Goal: Task Accomplishment & Management: Manage account settings

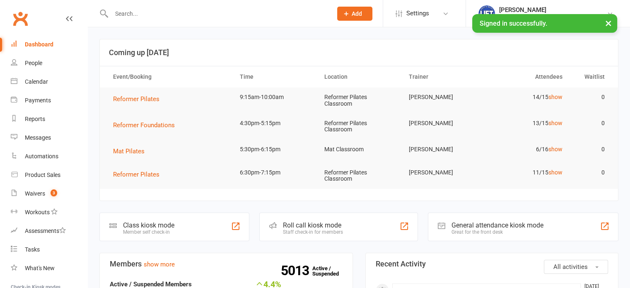
click at [169, 14] on input "text" at bounding box center [217, 14] width 217 height 12
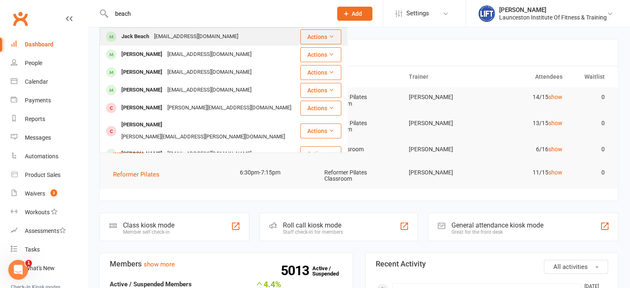
type input "beach"
click at [164, 33] on div "[EMAIL_ADDRESS][DOMAIN_NAME]" at bounding box center [196, 37] width 89 height 12
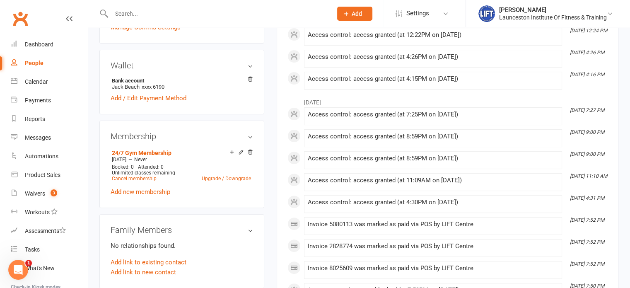
scroll to position [264, 0]
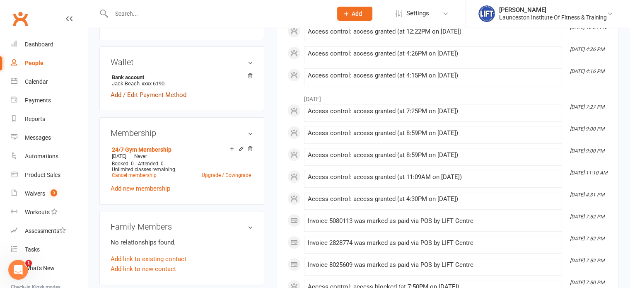
click at [152, 96] on link "Add / Edit Payment Method" at bounding box center [149, 95] width 76 height 10
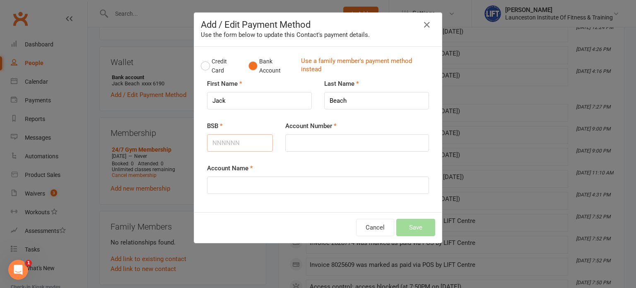
click at [209, 146] on input "BSB" at bounding box center [240, 142] width 66 height 17
type input "633000"
click at [323, 146] on input "Account Number" at bounding box center [357, 142] width 144 height 17
type input "149355323"
click at [316, 179] on input "Account Name" at bounding box center [318, 184] width 222 height 17
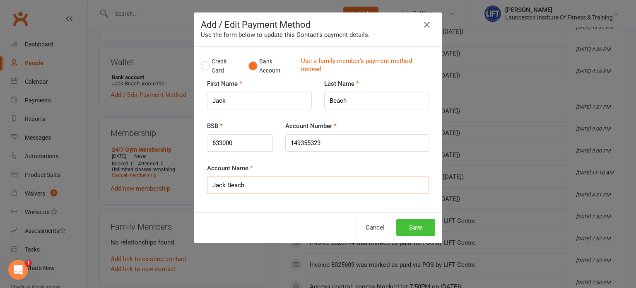
type input "Jack Beach"
click at [417, 228] on button "Save" at bounding box center [415, 227] width 39 height 17
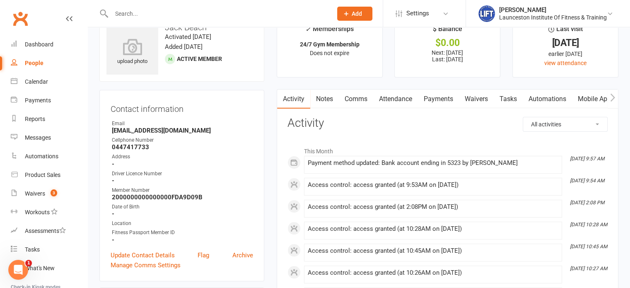
scroll to position [0, 0]
